Goal: Information Seeking & Learning: Find specific fact

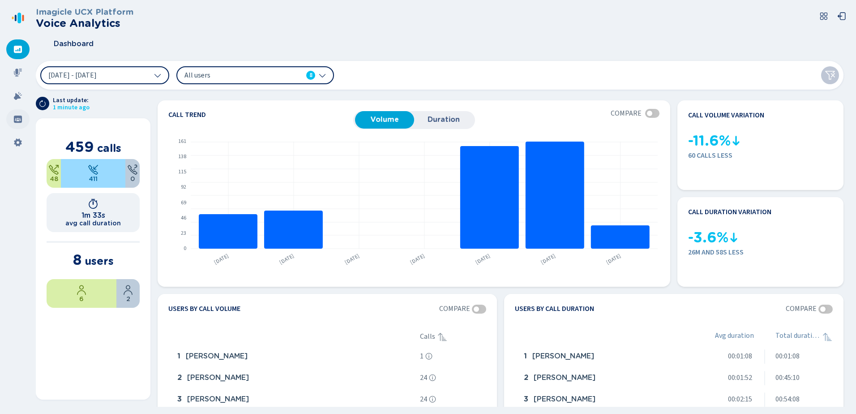
click at [19, 116] on icon at bounding box center [18, 119] width 8 height 7
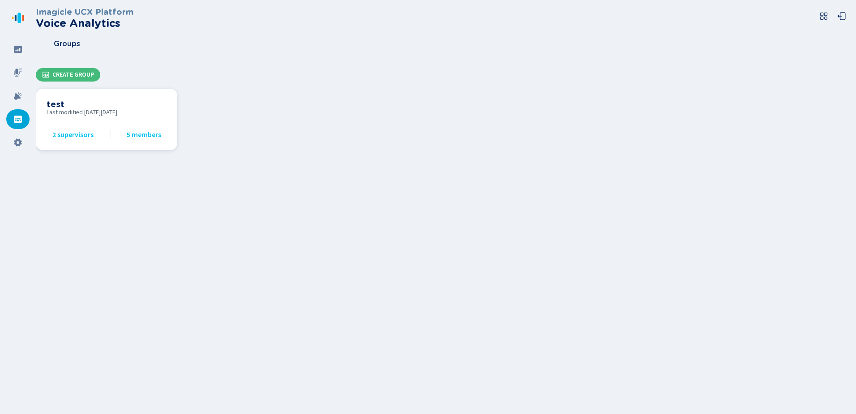
click at [146, 135] on span "5 members" at bounding box center [144, 135] width 34 height 8
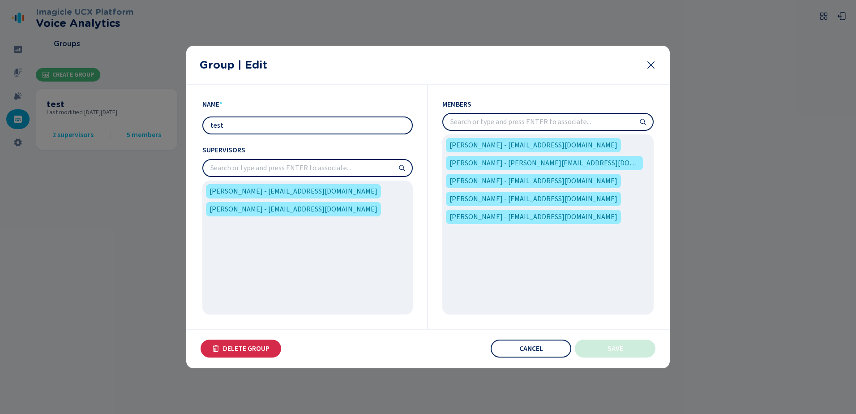
click at [258, 65] on h2 "Group | Edit" at bounding box center [419, 65] width 439 height 13
click at [515, 339] on section "Name * test Supervisors [PERSON_NAME] - [EMAIL_ADDRESS][DOMAIN_NAME] [PERSON_NA…" at bounding box center [428, 226] width 484 height 283
click at [516, 348] on button "Cancel" at bounding box center [531, 349] width 81 height 18
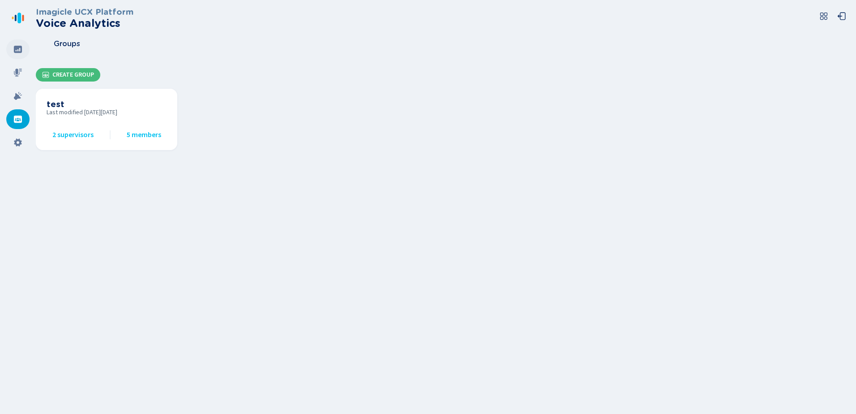
click at [22, 47] on div at bounding box center [17, 49] width 23 height 20
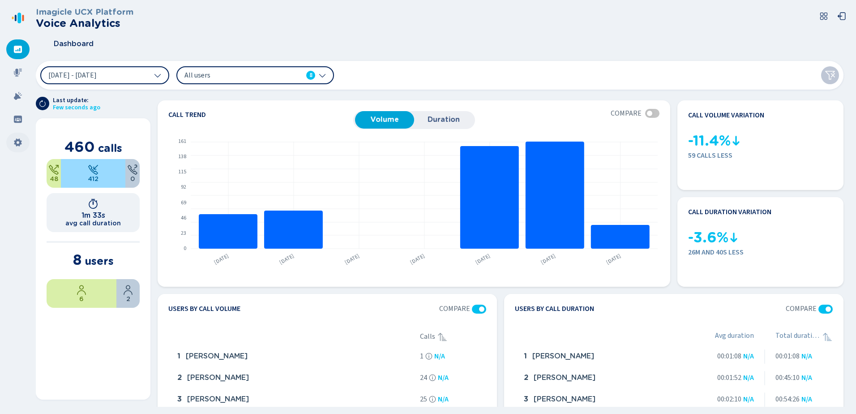
click at [15, 141] on icon at bounding box center [18, 142] width 8 height 8
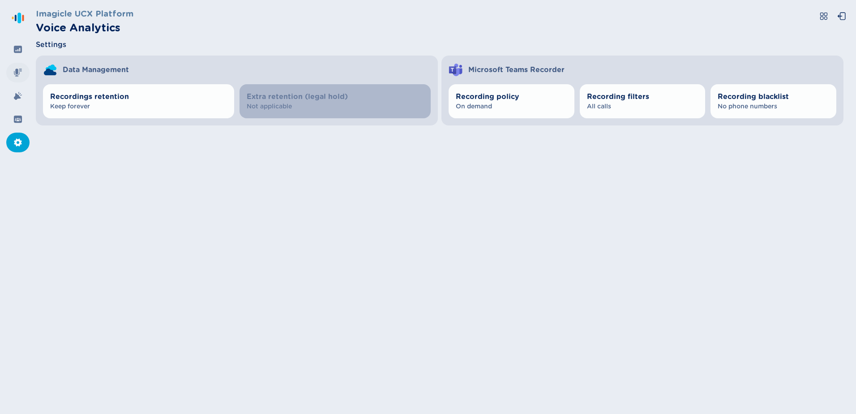
click at [16, 68] on icon at bounding box center [17, 72] width 9 height 9
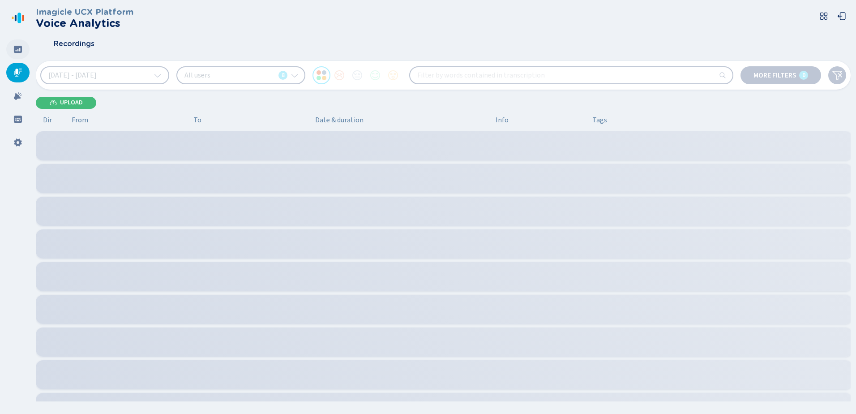
click at [15, 49] on icon at bounding box center [18, 49] width 8 height 7
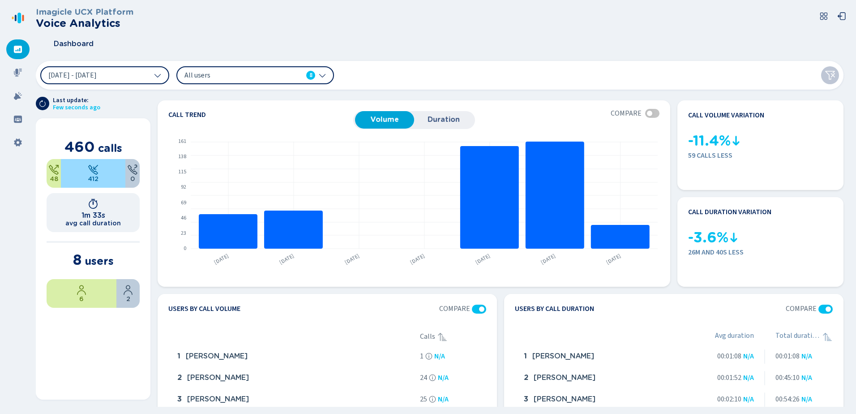
click at [322, 76] on icon at bounding box center [322, 76] width 6 height 4
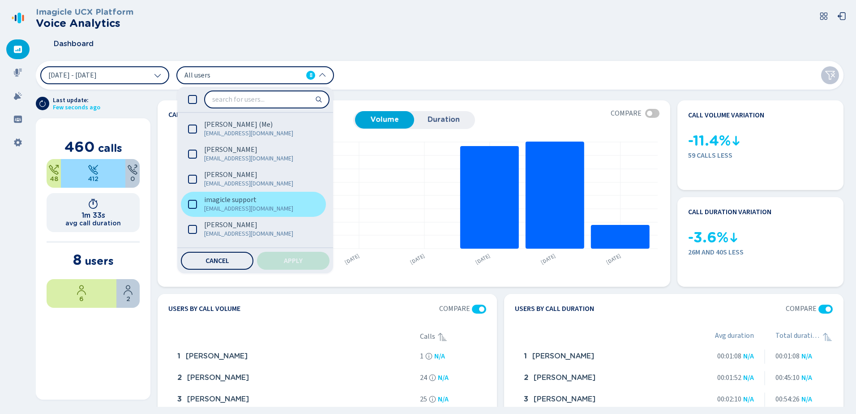
scroll to position [73, 0]
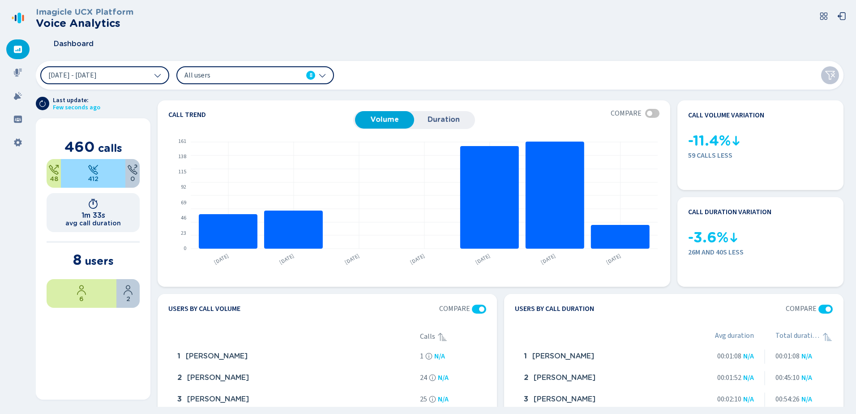
click at [495, 41] on div "Dashboard" at bounding box center [443, 44] width 815 height 22
click at [20, 119] on icon at bounding box center [17, 119] width 9 height 9
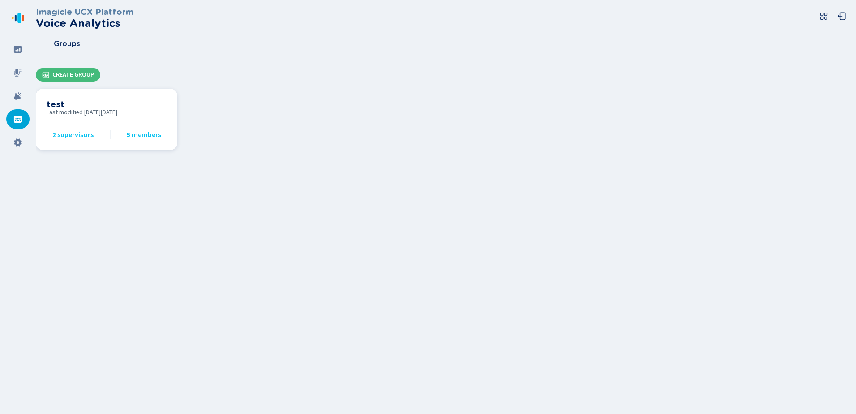
click at [145, 131] on span "5 members" at bounding box center [144, 135] width 34 height 8
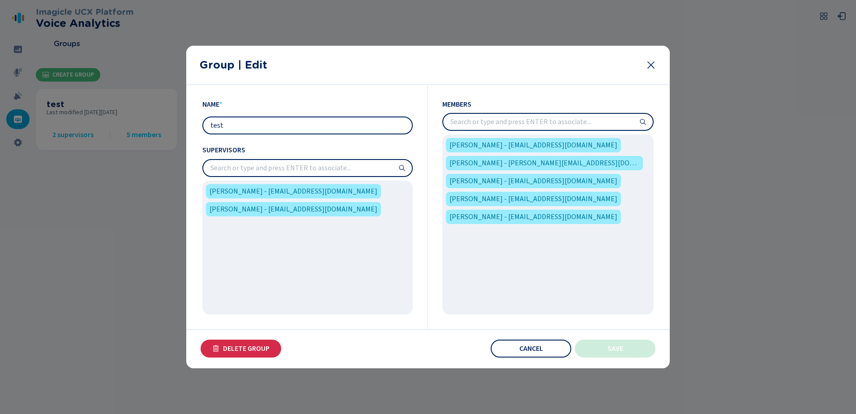
click at [588, 126] on input "search" at bounding box center [548, 122] width 210 height 16
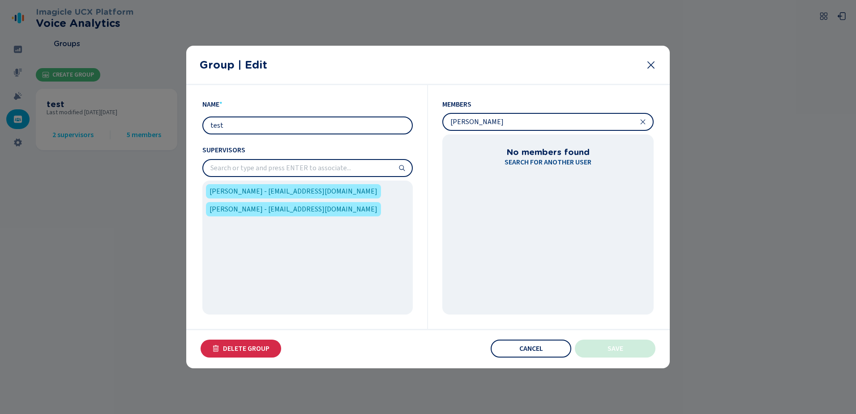
type input "[PERSON_NAME]"
click at [653, 64] on icon at bounding box center [651, 65] width 11 height 11
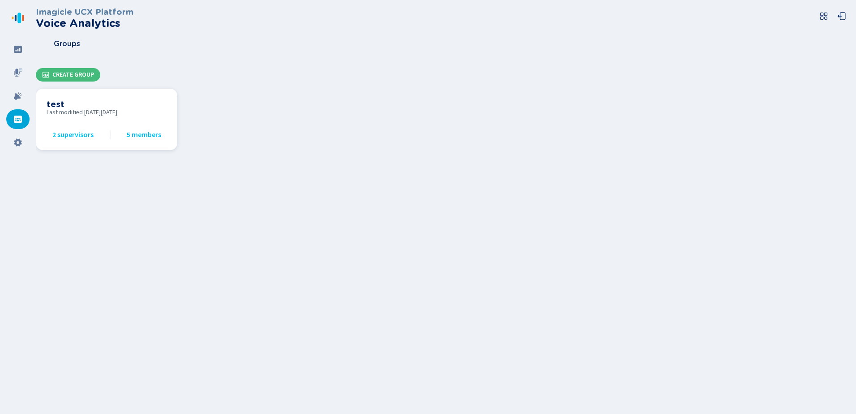
click at [55, 104] on h3 "test" at bounding box center [107, 104] width 120 height 10
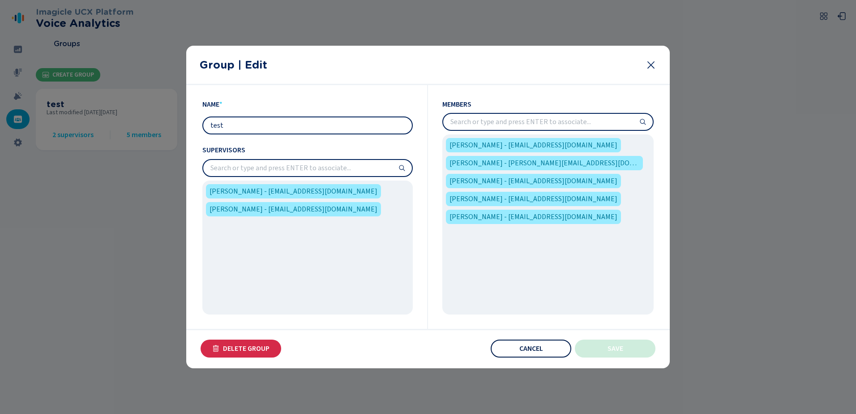
click at [533, 350] on span "Cancel" at bounding box center [532, 348] width 24 height 7
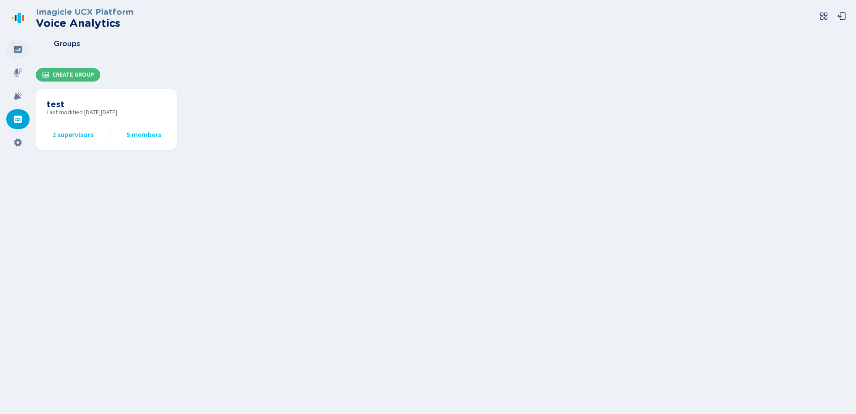
click at [17, 49] on icon at bounding box center [18, 49] width 8 height 7
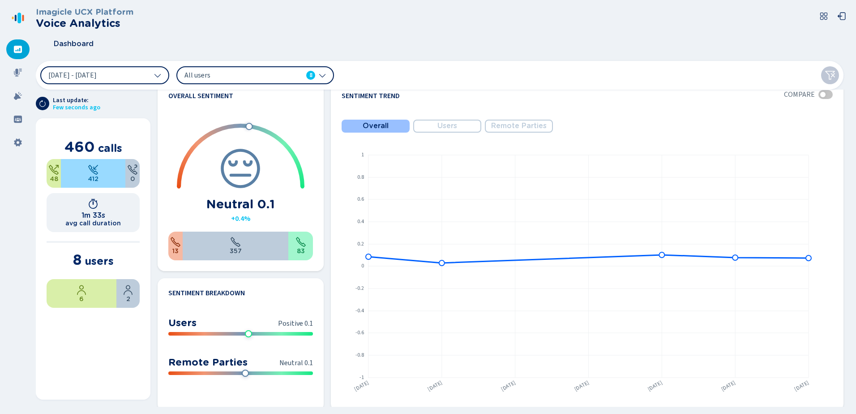
scroll to position [448, 0]
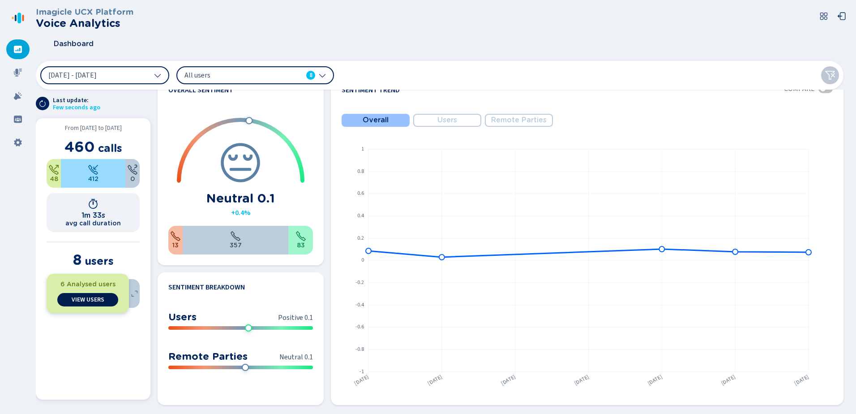
click at [81, 299] on span "View Users" at bounding box center [88, 299] width 33 height 7
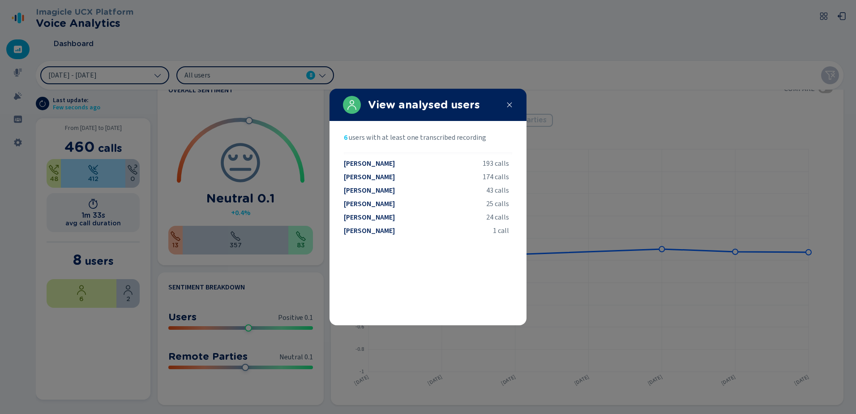
click at [510, 103] on icon at bounding box center [509, 104] width 7 height 7
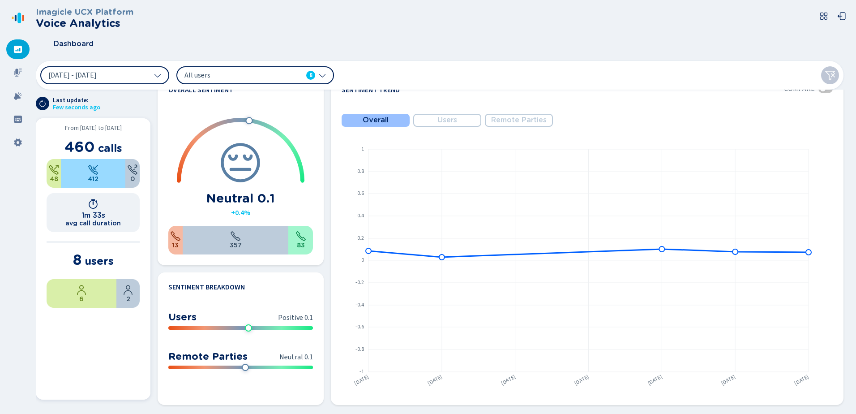
click at [823, 17] on icon at bounding box center [824, 16] width 7 height 7
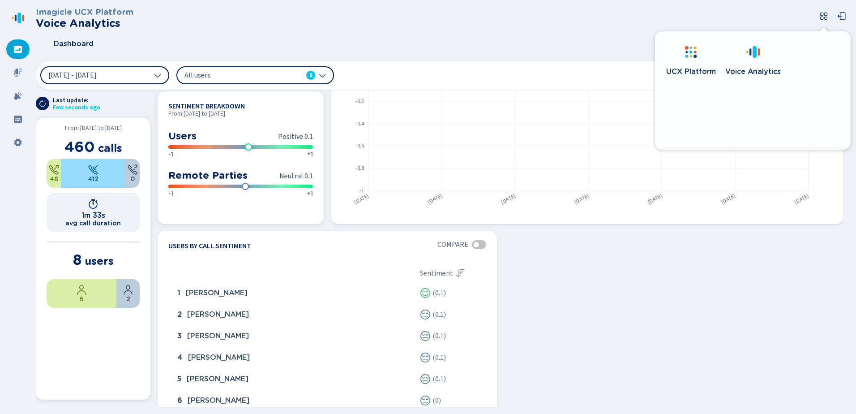
scroll to position [593, 0]
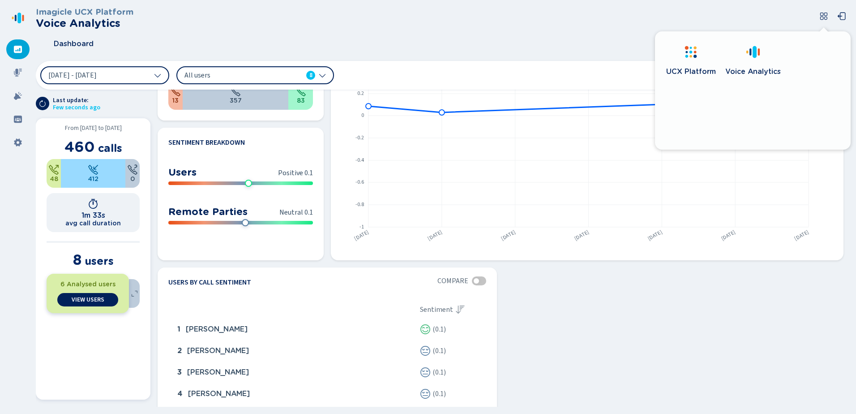
click at [52, 294] on div "6 Analysed users View Users" at bounding box center [88, 293] width 82 height 39
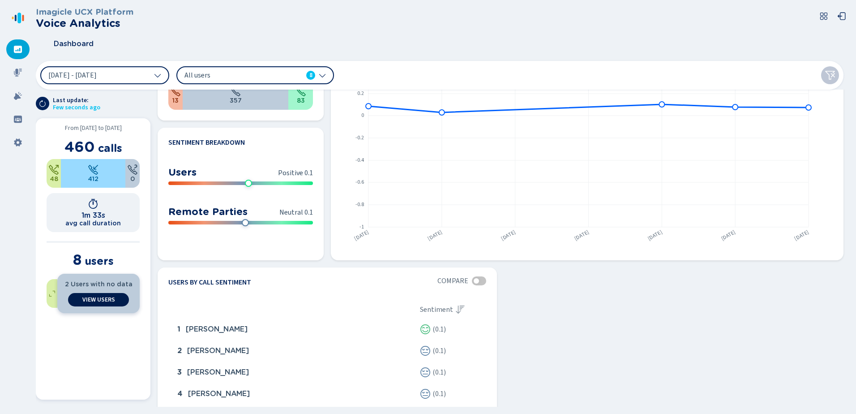
click at [106, 298] on span "View Users" at bounding box center [98, 299] width 33 height 7
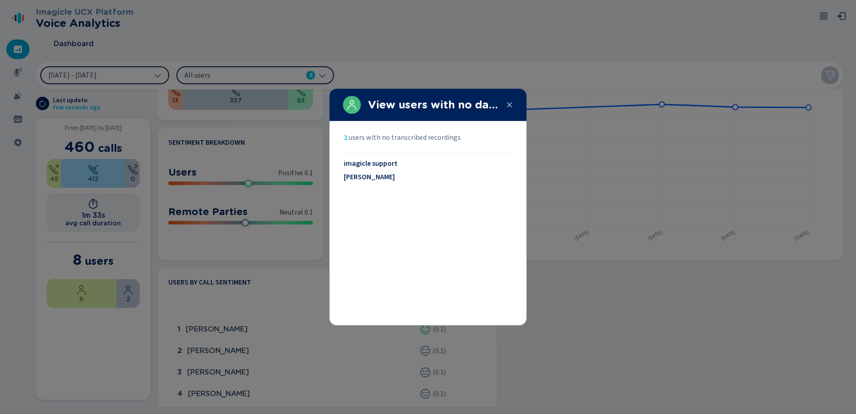
click at [510, 103] on icon at bounding box center [509, 104] width 7 height 7
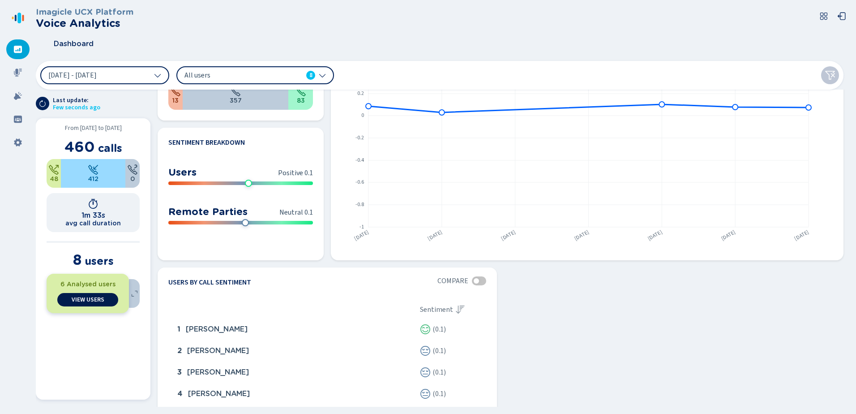
click at [64, 297] on button "View Users" at bounding box center [87, 299] width 60 height 13
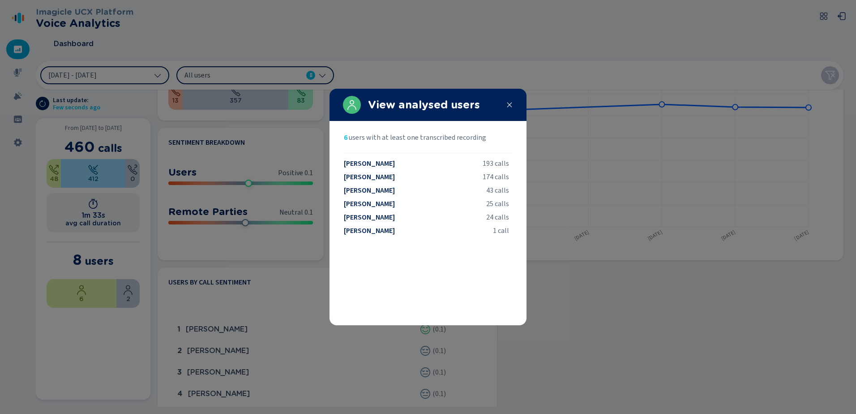
click at [510, 101] on icon at bounding box center [509, 104] width 7 height 7
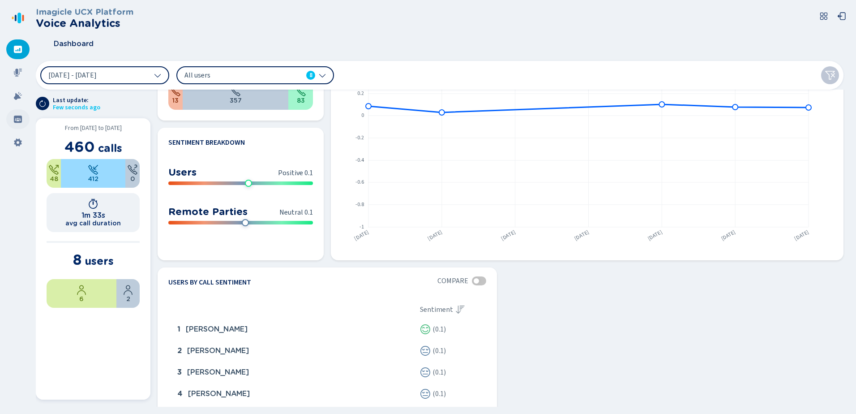
click at [17, 118] on icon at bounding box center [17, 119] width 9 height 9
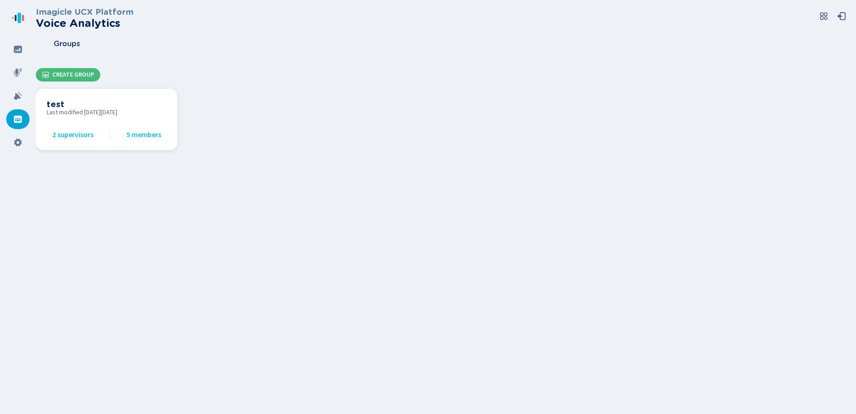
click at [153, 134] on span "5 members" at bounding box center [144, 135] width 34 height 8
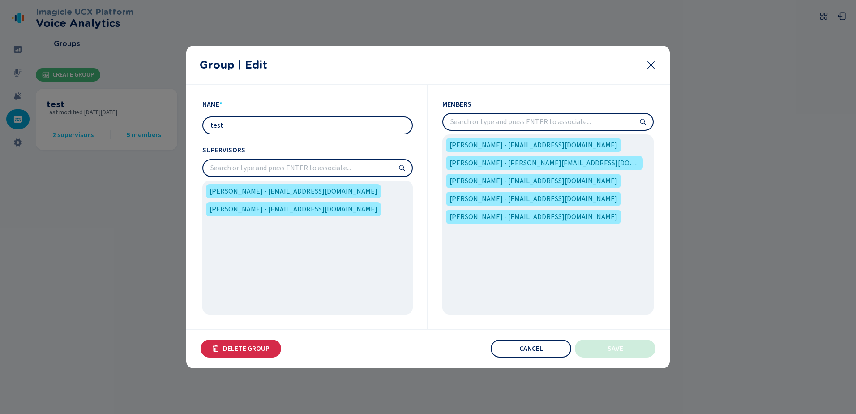
click at [472, 120] on input "search" at bounding box center [548, 122] width 210 height 16
click at [546, 350] on button "Cancel" at bounding box center [531, 349] width 81 height 18
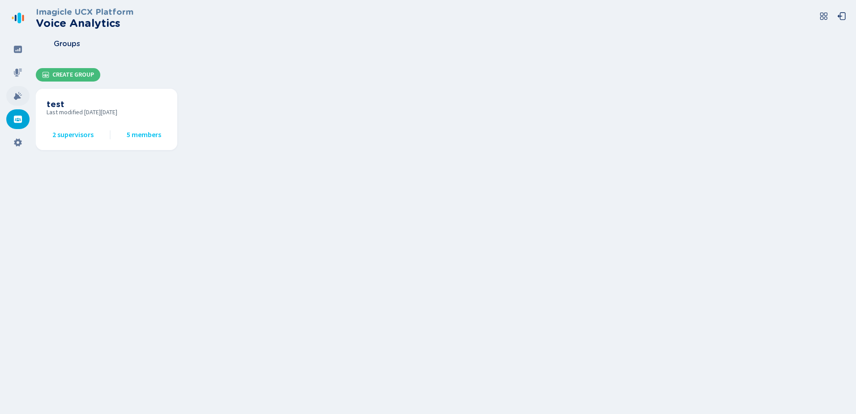
click at [13, 92] on div at bounding box center [17, 96] width 23 height 20
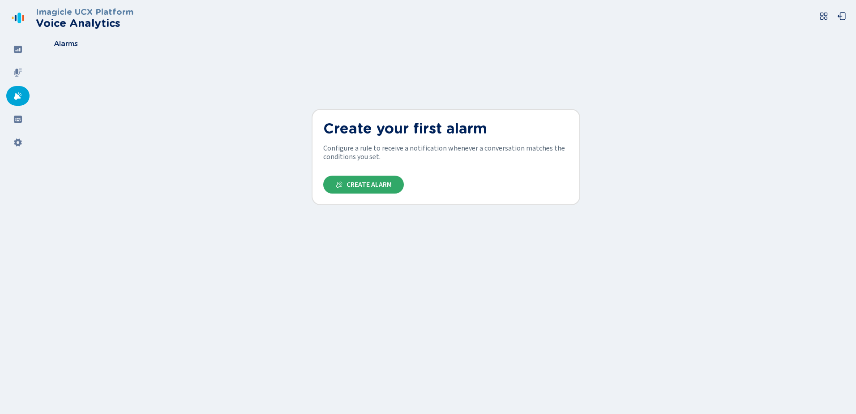
click at [381, 187] on span "Create Alarm" at bounding box center [369, 184] width 45 height 7
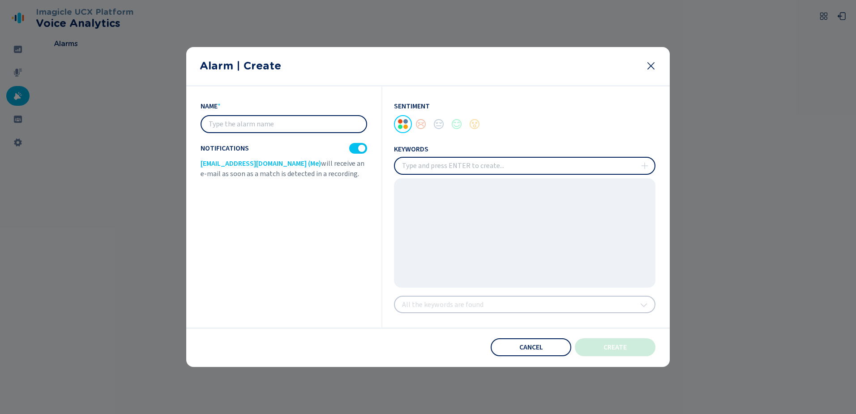
click at [288, 125] on input "text" at bounding box center [284, 124] width 165 height 16
type input "[PERSON_NAME]"
click at [403, 167] on input "insert" at bounding box center [525, 166] width 260 height 16
type input "[PERSON_NAME]"
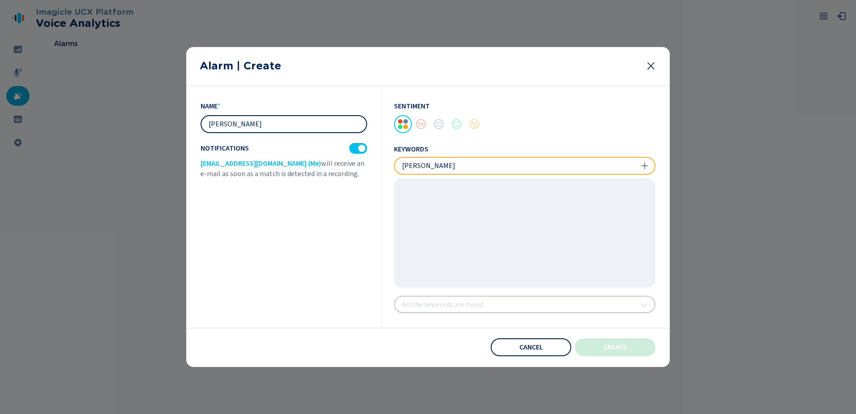
drag, startPoint x: 262, startPoint y: 129, endPoint x: 192, endPoint y: 130, distance: 70.3
click at [193, 130] on section "name * [PERSON_NAME] Notifications [EMAIL_ADDRESS][DOMAIN_NAME] (Me) will recei…" at bounding box center [428, 226] width 484 height 281
type input "Escalated"
click at [462, 169] on input "insert" at bounding box center [525, 166] width 260 height 16
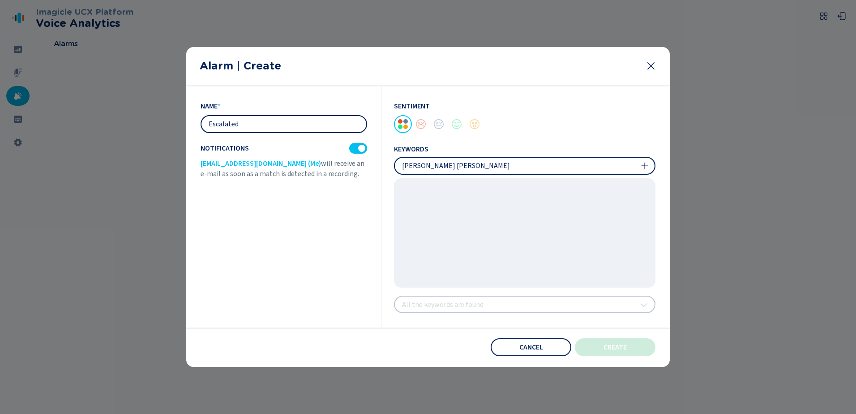
drag, startPoint x: 539, startPoint y: 167, endPoint x: 422, endPoint y: 167, distance: 116.9
click at [422, 167] on input "insert" at bounding box center [525, 166] width 260 height 16
type input "[PERSON_NAME]"
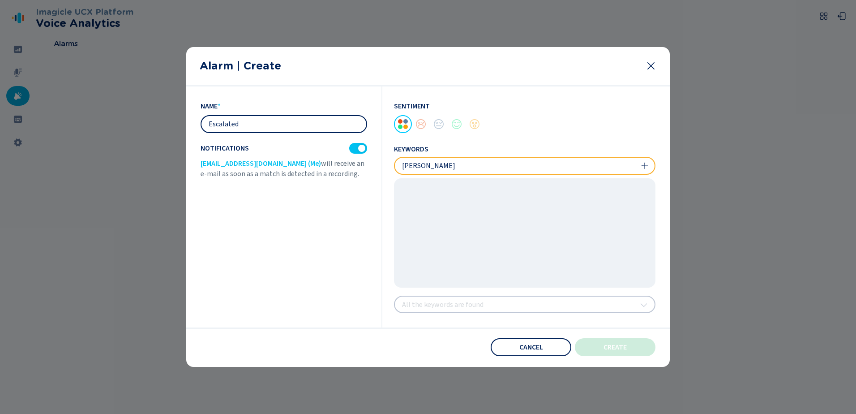
click at [647, 167] on icon at bounding box center [644, 165] width 7 height 7
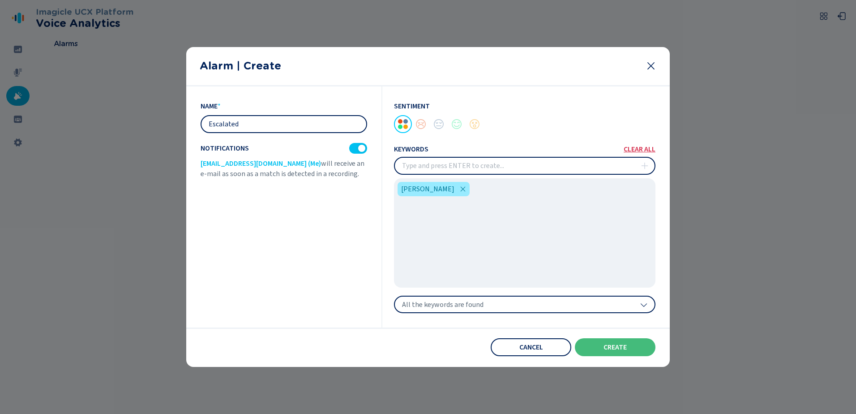
click at [470, 168] on input "insert" at bounding box center [525, 166] width 260 height 16
type input "[PERSON_NAME]"
type input "m"
type input "Mayor"
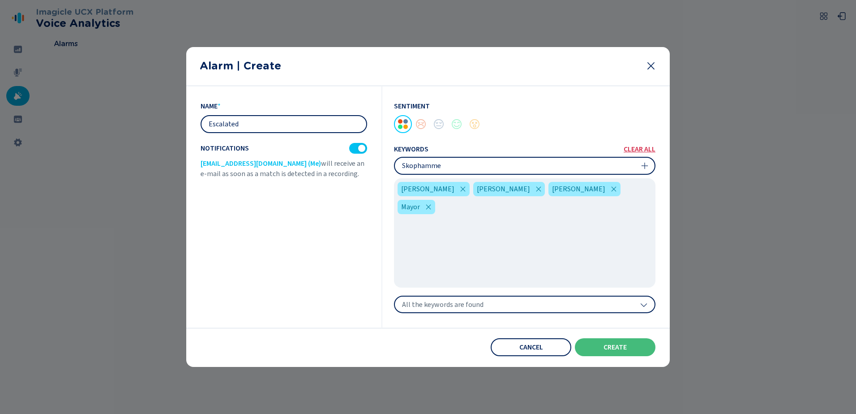
type input "[PERSON_NAME]"
click at [635, 303] on div "All the keywords are found" at bounding box center [525, 305] width 262 height 18
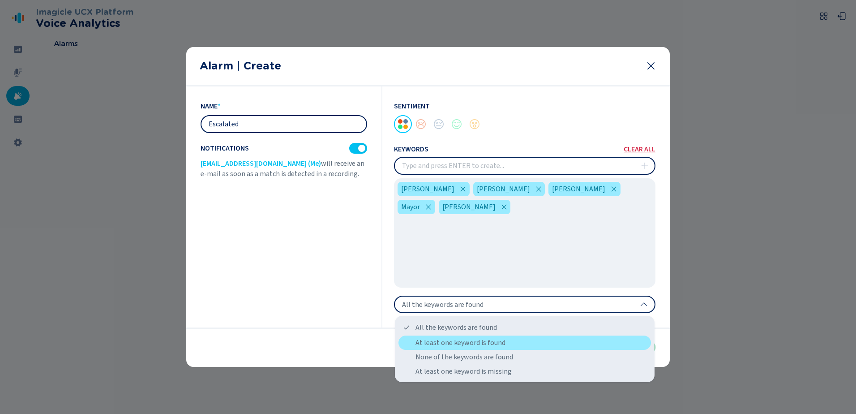
click at [503, 340] on div "At least one keyword is found" at bounding box center [525, 342] width 253 height 14
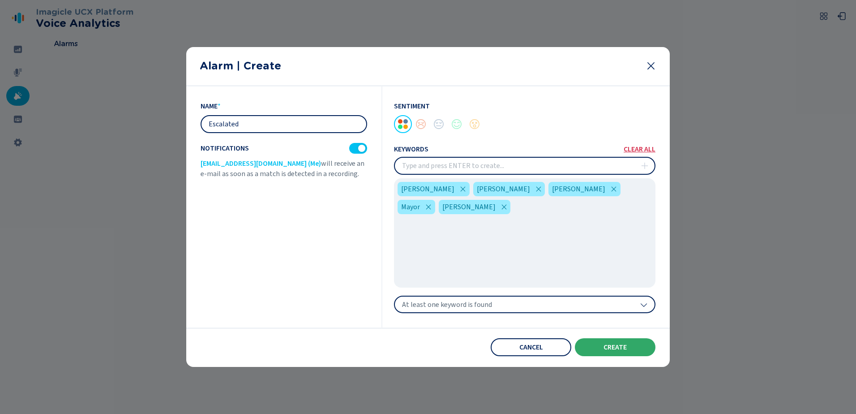
click at [618, 347] on span "create" at bounding box center [615, 347] width 23 height 7
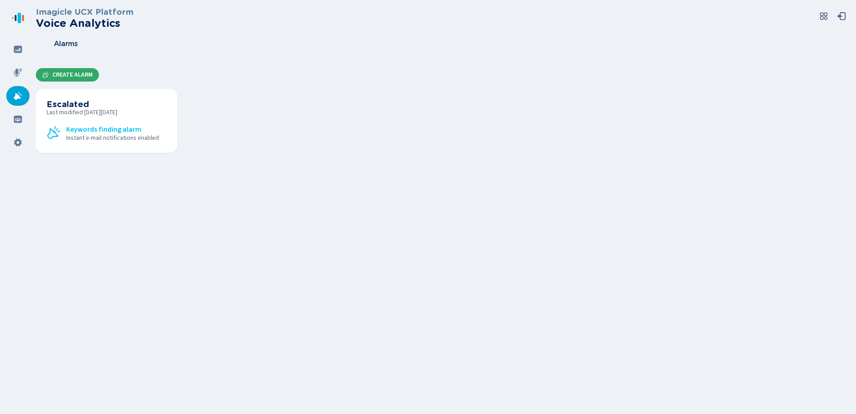
click at [59, 74] on span "Create Alarm" at bounding box center [72, 74] width 40 height 7
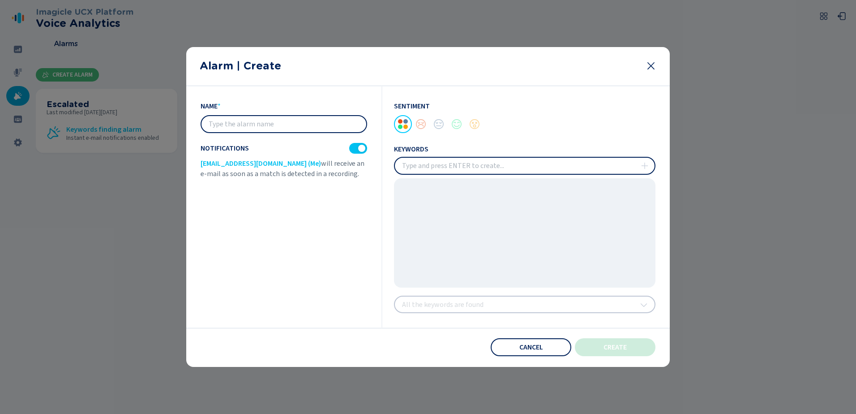
click at [238, 128] on input "text" at bounding box center [284, 124] width 165 height 16
type input "f"
type input "Fear"
click at [414, 166] on input "insert" at bounding box center [525, 166] width 260 height 16
type input "Gun"
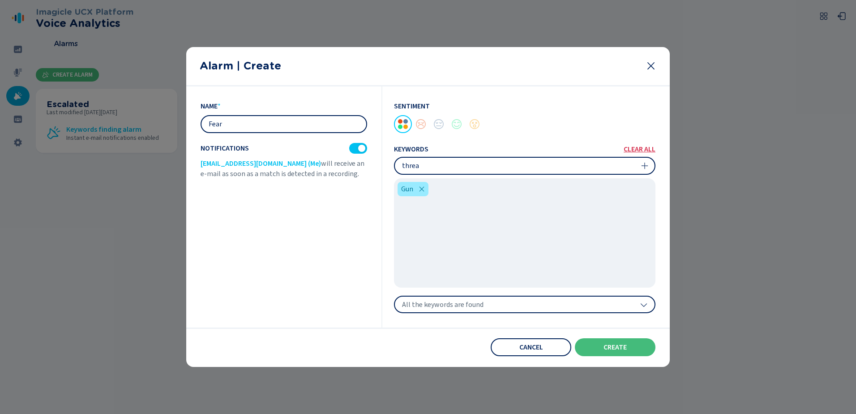
type input "threat"
type input "hurt"
type input "get you"
click at [612, 349] on span "create" at bounding box center [615, 347] width 23 height 7
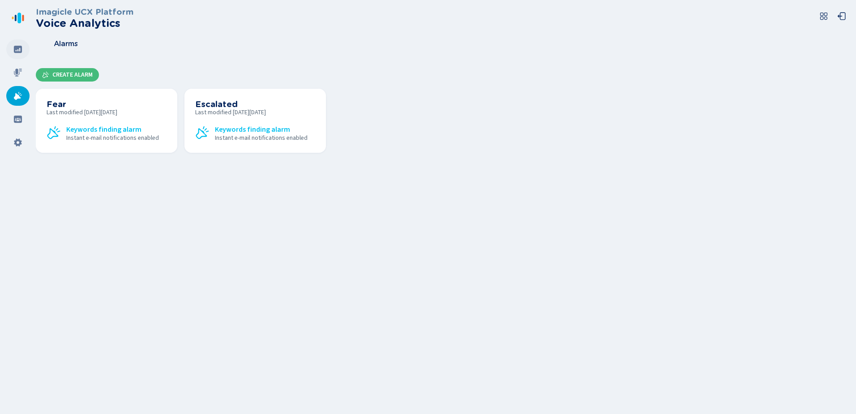
click at [22, 45] on icon at bounding box center [17, 49] width 9 height 9
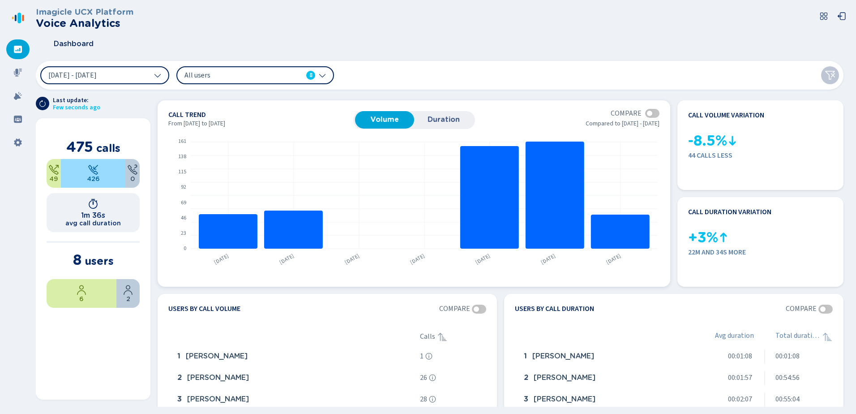
click at [443, 120] on span "Duration" at bounding box center [444, 120] width 50 height 8
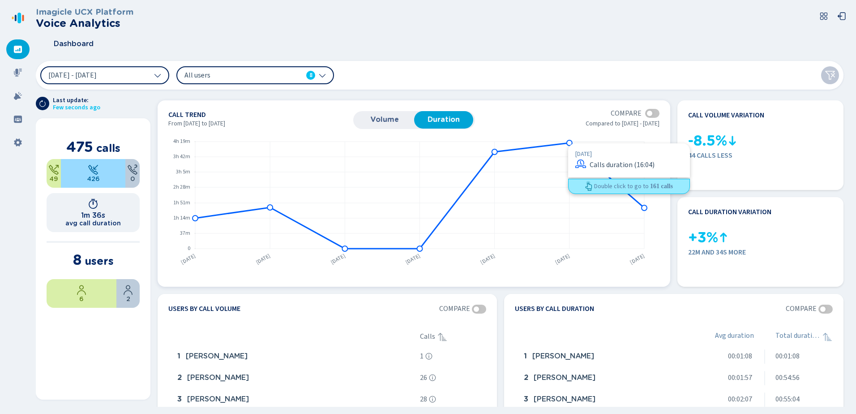
click at [568, 143] on icon at bounding box center [419, 196] width 449 height 106
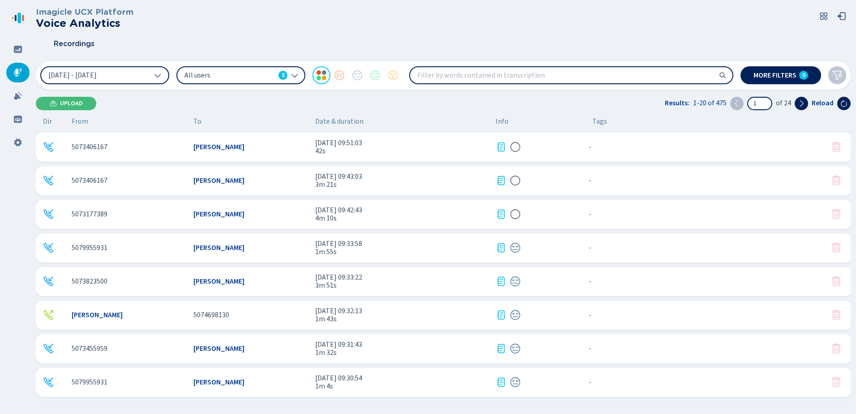
click at [91, 314] on span "[PERSON_NAME]" at bounding box center [97, 315] width 51 height 8
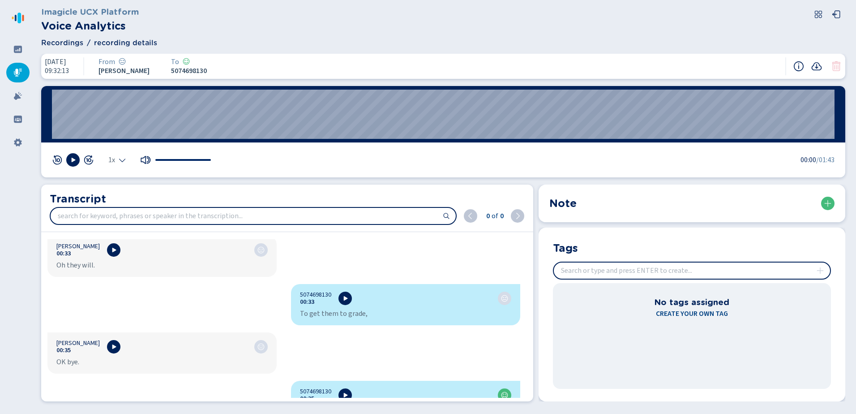
scroll to position [277, 0]
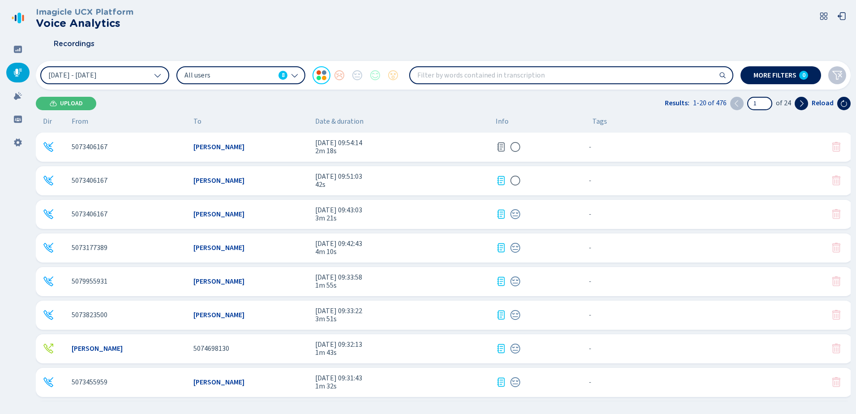
click at [87, 246] on span "5073177389" at bounding box center [90, 248] width 36 height 8
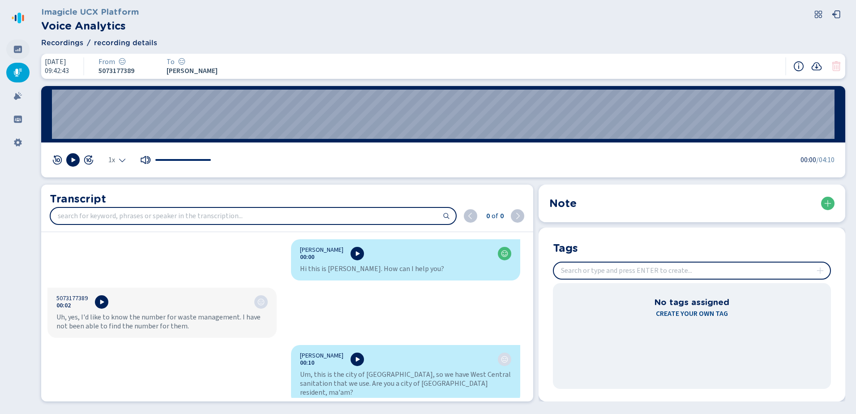
click at [20, 49] on icon at bounding box center [17, 49] width 9 height 9
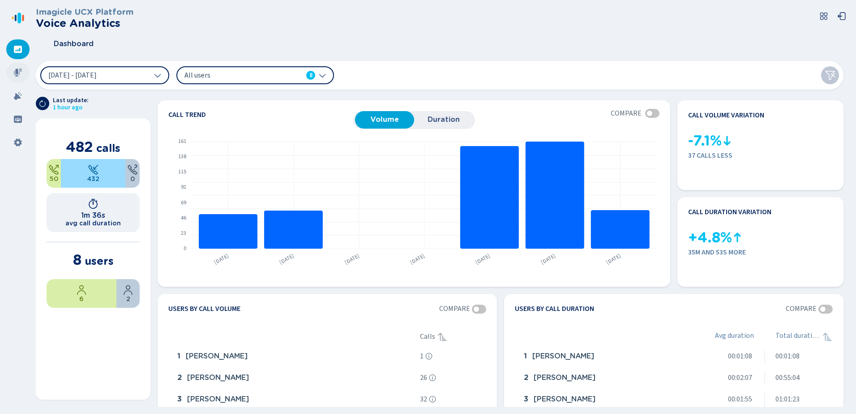
click at [17, 74] on icon at bounding box center [17, 72] width 9 height 9
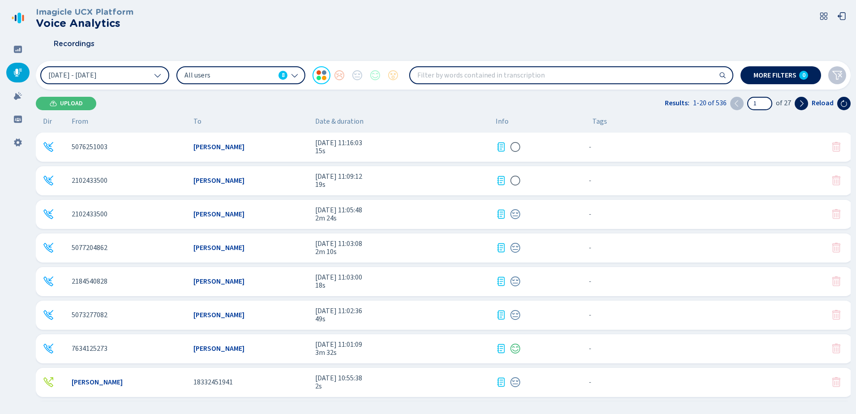
click at [438, 73] on input "search" at bounding box center [571, 75] width 323 height 16
type input "[STREET_ADDRESS]"
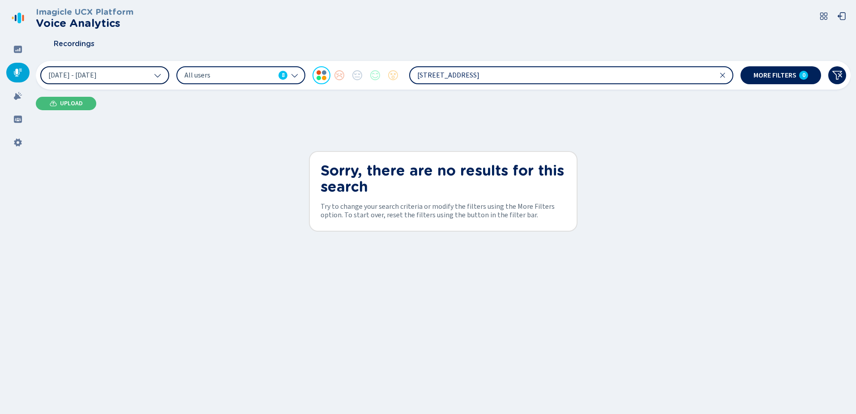
click at [155, 69] on button "[DATE] - [DATE]" at bounding box center [104, 75] width 129 height 18
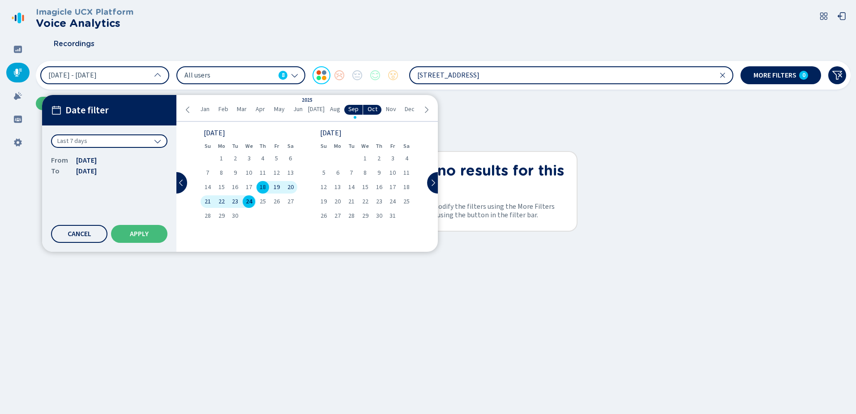
click at [187, 108] on icon at bounding box center [188, 109] width 7 height 7
click at [428, 111] on icon at bounding box center [426, 109] width 7 height 7
click at [314, 109] on span "[DATE]" at bounding box center [316, 109] width 17 height 7
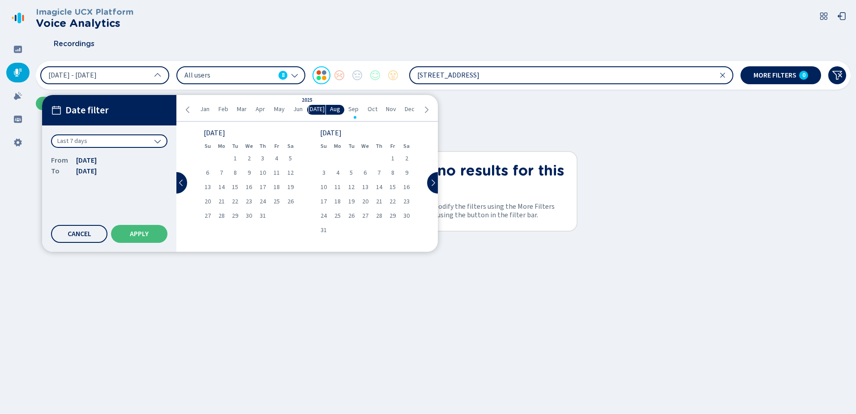
click at [241, 108] on span "Mar" at bounding box center [242, 109] width 10 height 7
click at [290, 157] on span "1" at bounding box center [290, 158] width 3 height 6
click at [354, 110] on span "Sep" at bounding box center [353, 109] width 10 height 7
click at [246, 201] on span "24" at bounding box center [249, 201] width 6 height 6
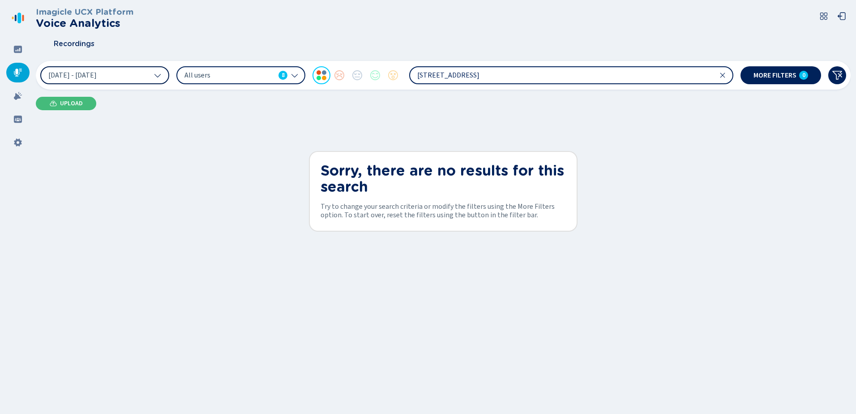
click at [139, 77] on button "[DATE] - [DATE]" at bounding box center [104, 75] width 129 height 18
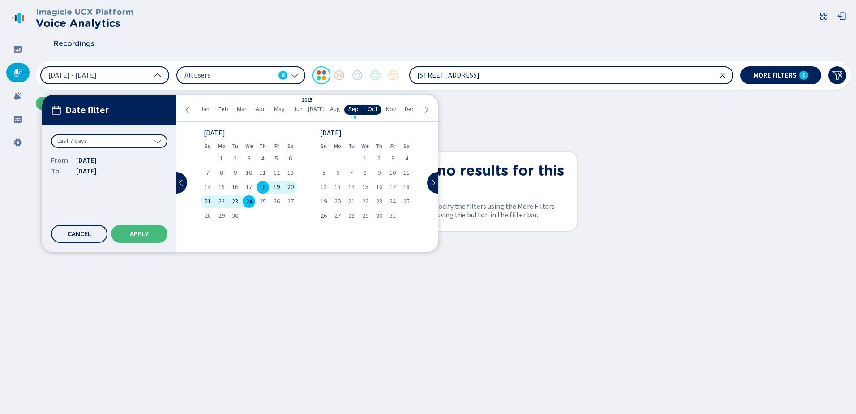
click at [296, 107] on span "Jun" at bounding box center [297, 109] width 9 height 7
click at [320, 155] on div "1" at bounding box center [324, 158] width 14 height 13
click at [187, 106] on icon at bounding box center [188, 109] width 7 height 7
click at [431, 111] on div "[DATE] Feb Mar Apr May Jun [DATE] Aug Sep Oct Nov Dec" at bounding box center [306, 108] width 261 height 27
click at [426, 109] on icon at bounding box center [426, 109] width 7 height 7
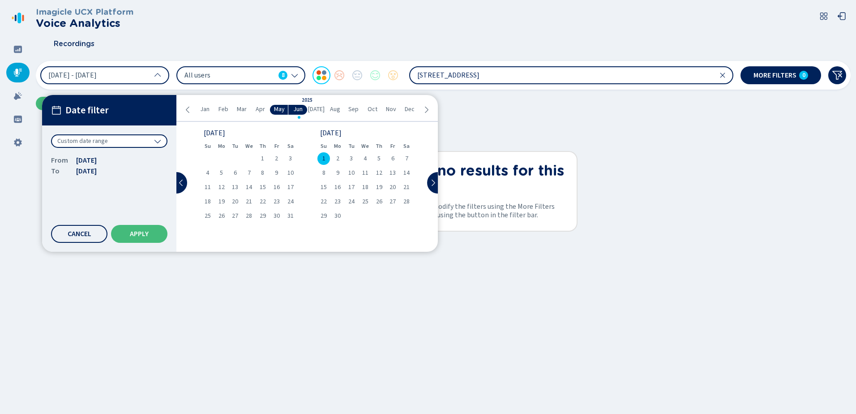
click at [355, 108] on span "Sep" at bounding box center [353, 109] width 10 height 7
click at [249, 202] on span "24" at bounding box center [249, 201] width 6 height 6
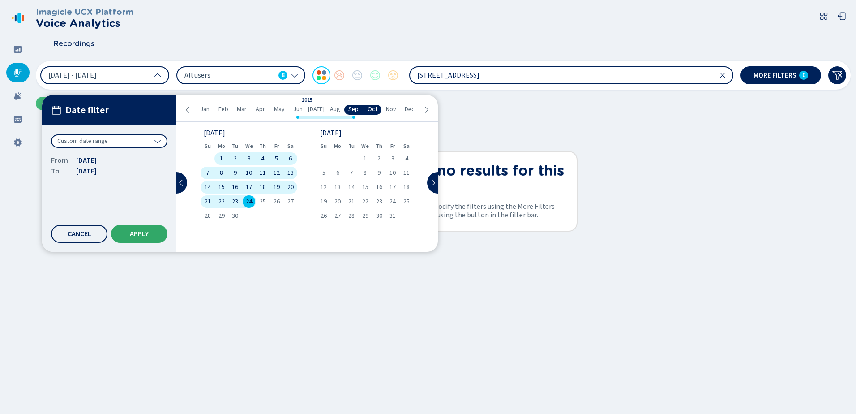
click at [134, 234] on span "Apply" at bounding box center [139, 233] width 19 height 7
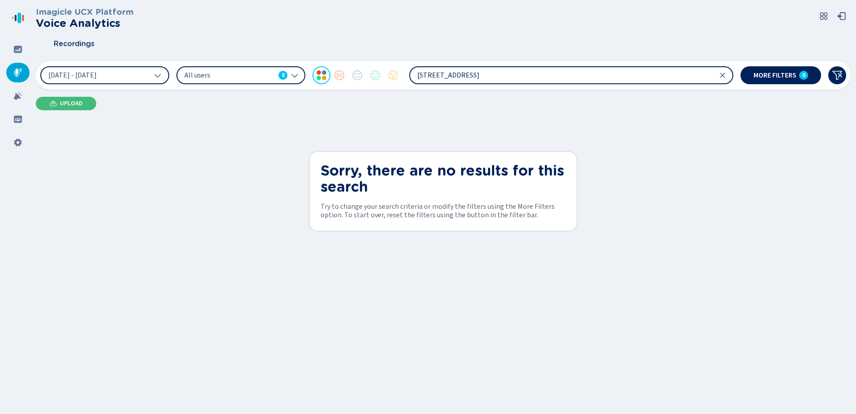
click at [295, 74] on icon at bounding box center [294, 75] width 7 height 7
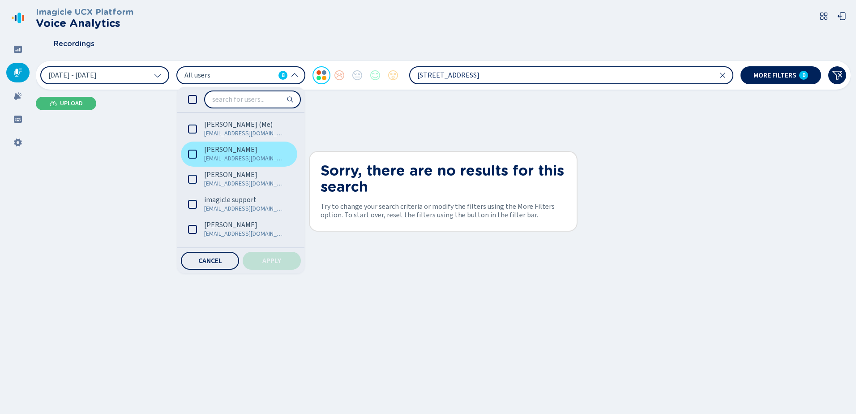
click at [194, 153] on icon at bounding box center [192, 154] width 9 height 9
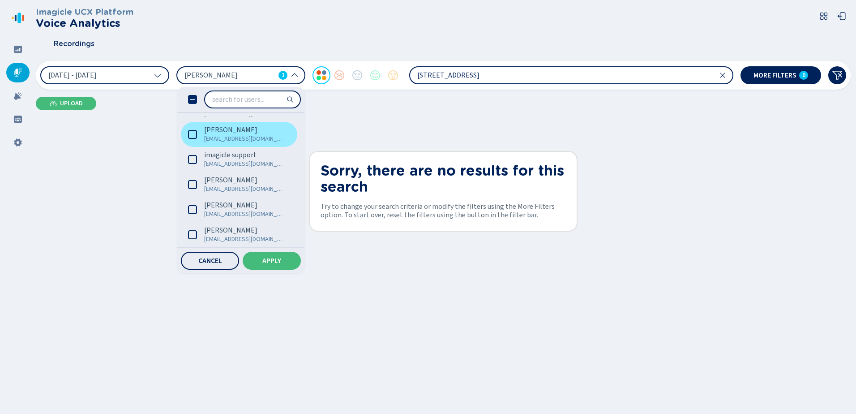
scroll to position [73, 0]
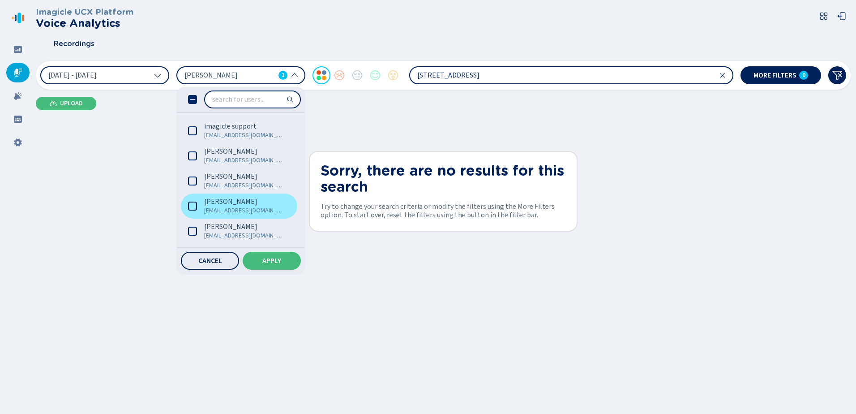
click at [191, 202] on icon at bounding box center [192, 206] width 9 height 9
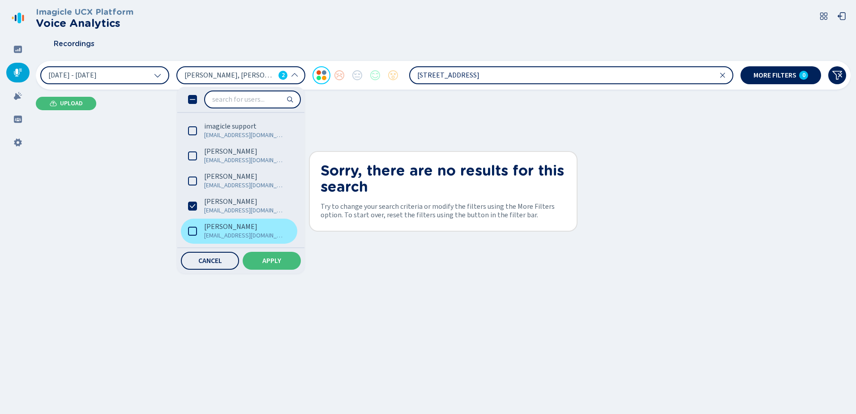
click at [189, 230] on icon at bounding box center [192, 231] width 9 height 9
click at [269, 261] on span "Apply" at bounding box center [271, 260] width 19 height 7
